Goal: Information Seeking & Learning: Learn about a topic

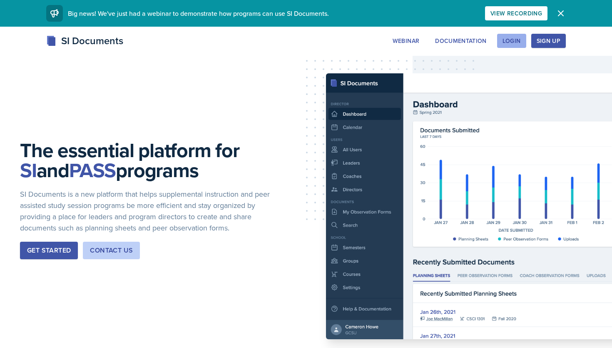
click at [512, 40] on div "Login" at bounding box center [512, 40] width 18 height 7
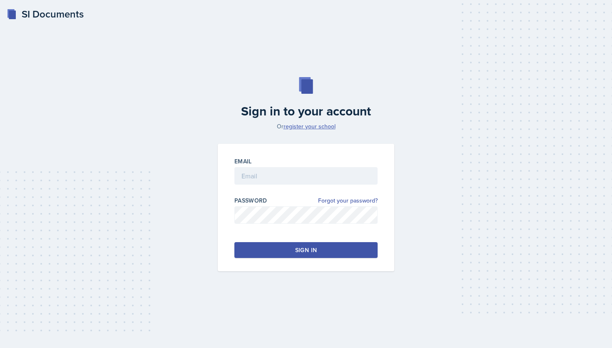
click at [313, 127] on link "register your school" at bounding box center [310, 126] width 52 height 8
click at [261, 178] on input "email" at bounding box center [305, 175] width 143 height 17
type input "[EMAIL_ADDRESS][DOMAIN_NAME]"
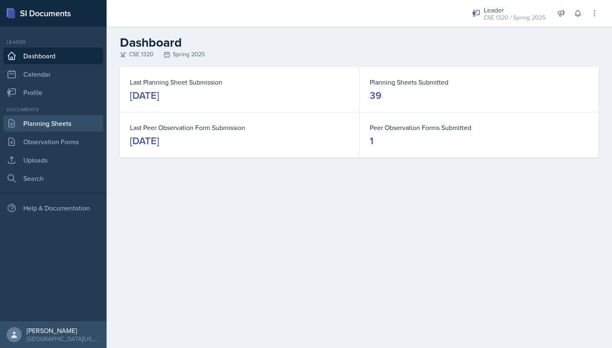
click at [75, 127] on link "Planning Sheets" at bounding box center [53, 123] width 100 height 17
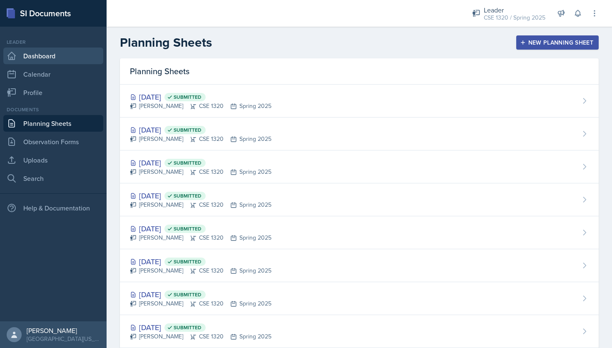
click at [60, 54] on link "Dashboard" at bounding box center [53, 55] width 100 height 17
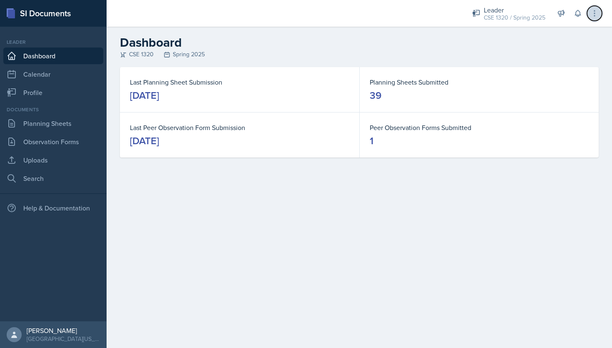
click at [591, 12] on icon at bounding box center [595, 13] width 8 height 8
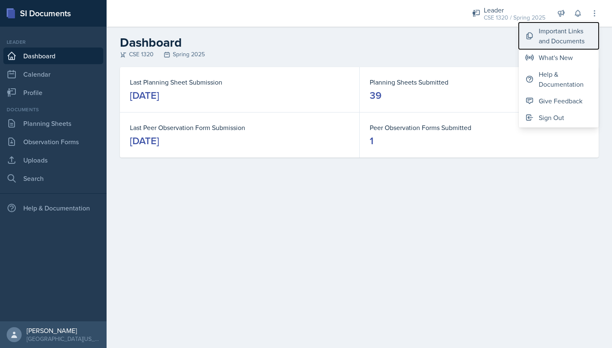
click at [584, 35] on div "Important Links and Documents" at bounding box center [565, 36] width 53 height 20
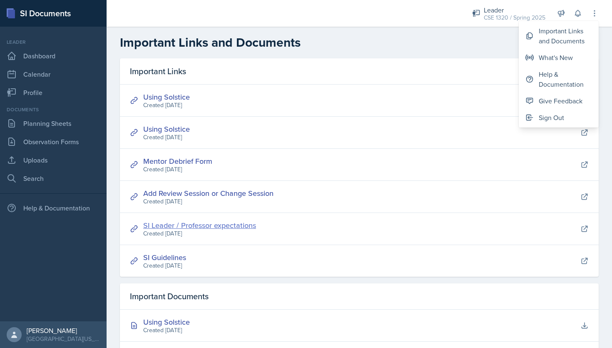
click at [205, 224] on link "SI Leader / Professor expectations" at bounding box center [199, 225] width 113 height 10
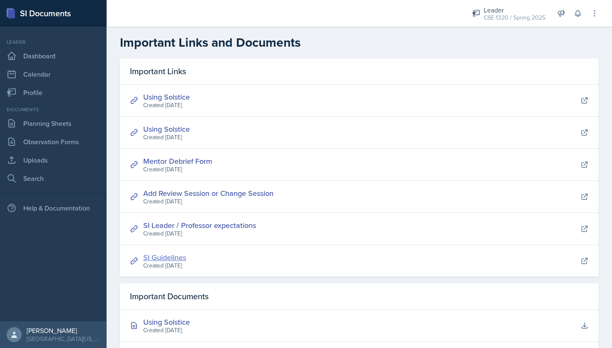
click at [170, 257] on link "SI Guidelines" at bounding box center [164, 257] width 43 height 10
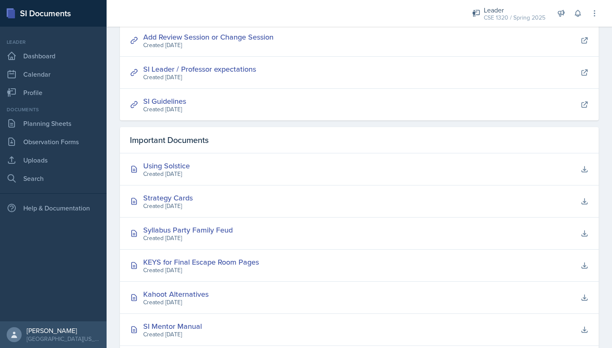
scroll to position [206, 0]
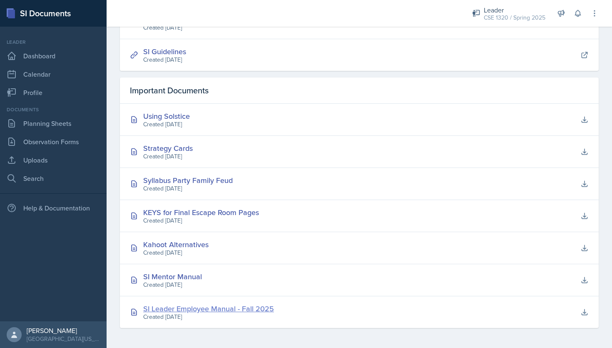
click at [170, 307] on div "SI Leader Employee Manual - Fall 2025" at bounding box center [208, 308] width 131 height 11
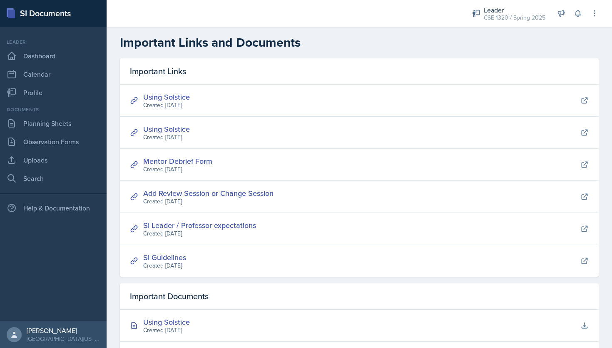
click at [59, 132] on div "Documents Planning Sheets Observation Forms Uploads Search" at bounding box center [53, 146] width 100 height 81
click at [57, 124] on link "Planning Sheets" at bounding box center [53, 123] width 100 height 17
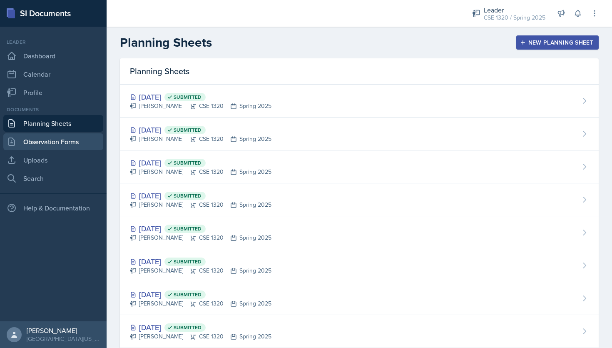
click at [65, 133] on link "Observation Forms" at bounding box center [53, 141] width 100 height 17
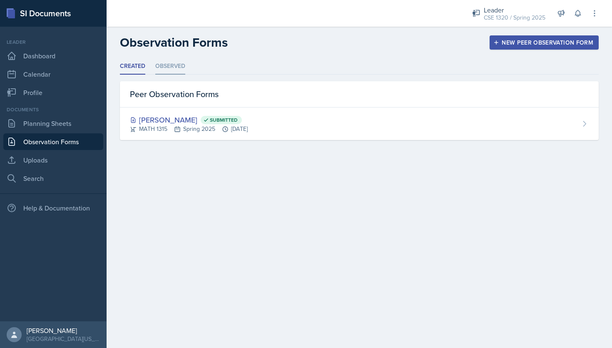
click at [168, 67] on li "Observed" at bounding box center [170, 66] width 30 height 16
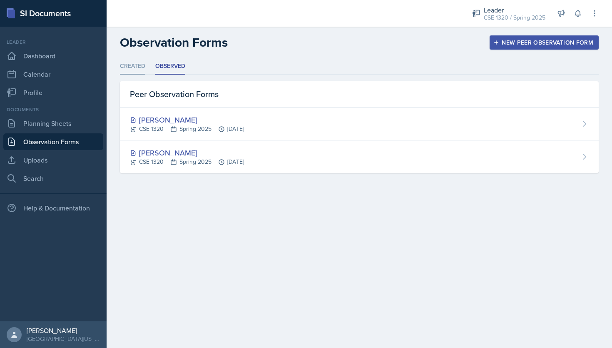
click at [131, 65] on li "Created" at bounding box center [132, 66] width 25 height 16
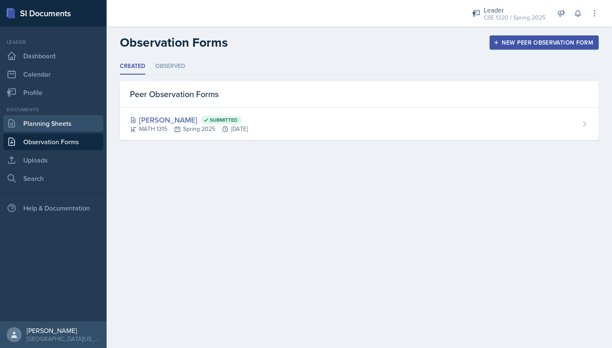
click at [62, 123] on link "Planning Sheets" at bounding box center [53, 123] width 100 height 17
